Goal: Task Accomplishment & Management: Use online tool/utility

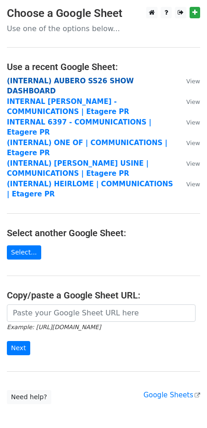
click at [63, 81] on strong "(INTERNAL) AUBERO SS26 SHOW DASHBOARD" at bounding box center [70, 86] width 127 height 19
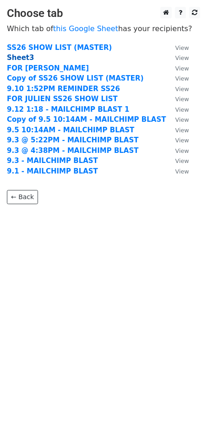
click at [16, 59] on strong "Sheet3" at bounding box center [20, 58] width 27 height 8
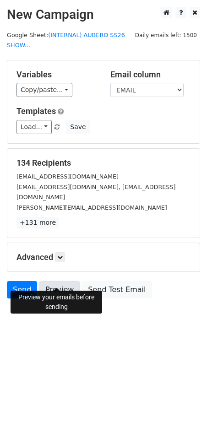
click at [61, 281] on link "Preview" at bounding box center [59, 289] width 40 height 17
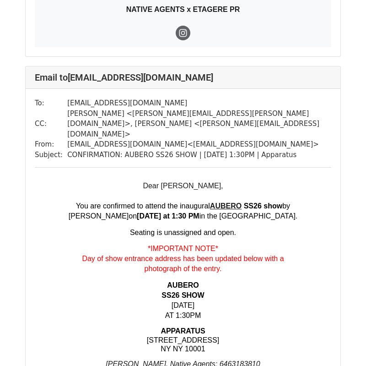
scroll to position [3304, 0]
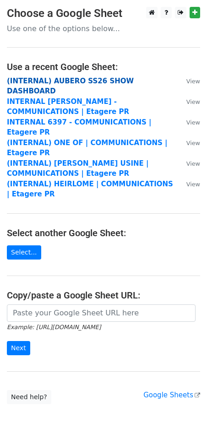
click at [29, 80] on strong "(INTERNAL) AUBERO SS26 SHOW DASHBOARD" at bounding box center [70, 86] width 127 height 19
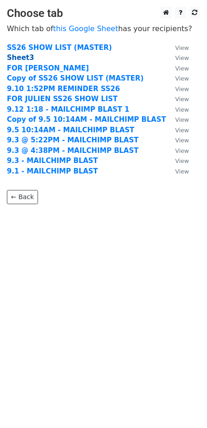
click at [19, 56] on strong "Sheet3" at bounding box center [20, 58] width 27 height 8
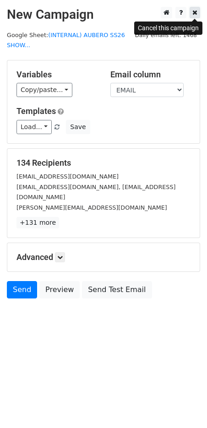
click at [198, 10] on link at bounding box center [194, 12] width 11 height 11
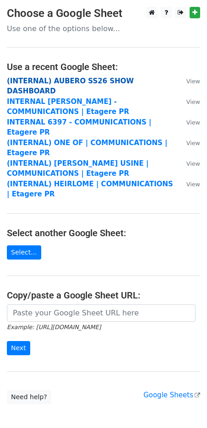
click at [51, 81] on strong "(INTERNAL) AUBERO SS26 SHOW DASHBOARD" at bounding box center [70, 86] width 127 height 19
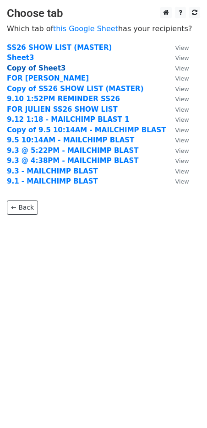
click at [39, 70] on strong "Copy of Sheet3" at bounding box center [36, 68] width 59 height 8
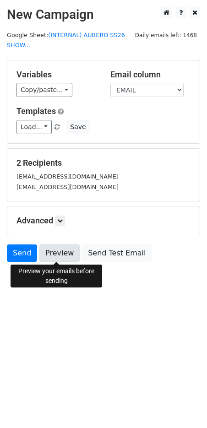
click at [61, 252] on link "Preview" at bounding box center [59, 252] width 40 height 17
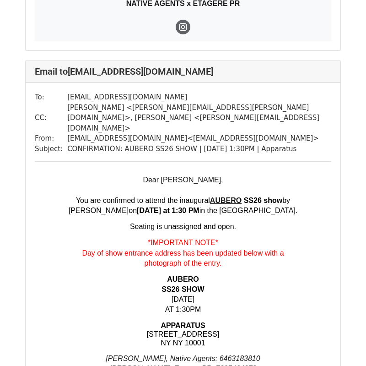
scroll to position [824, 0]
